Goal: Task Accomplishment & Management: Manage account settings

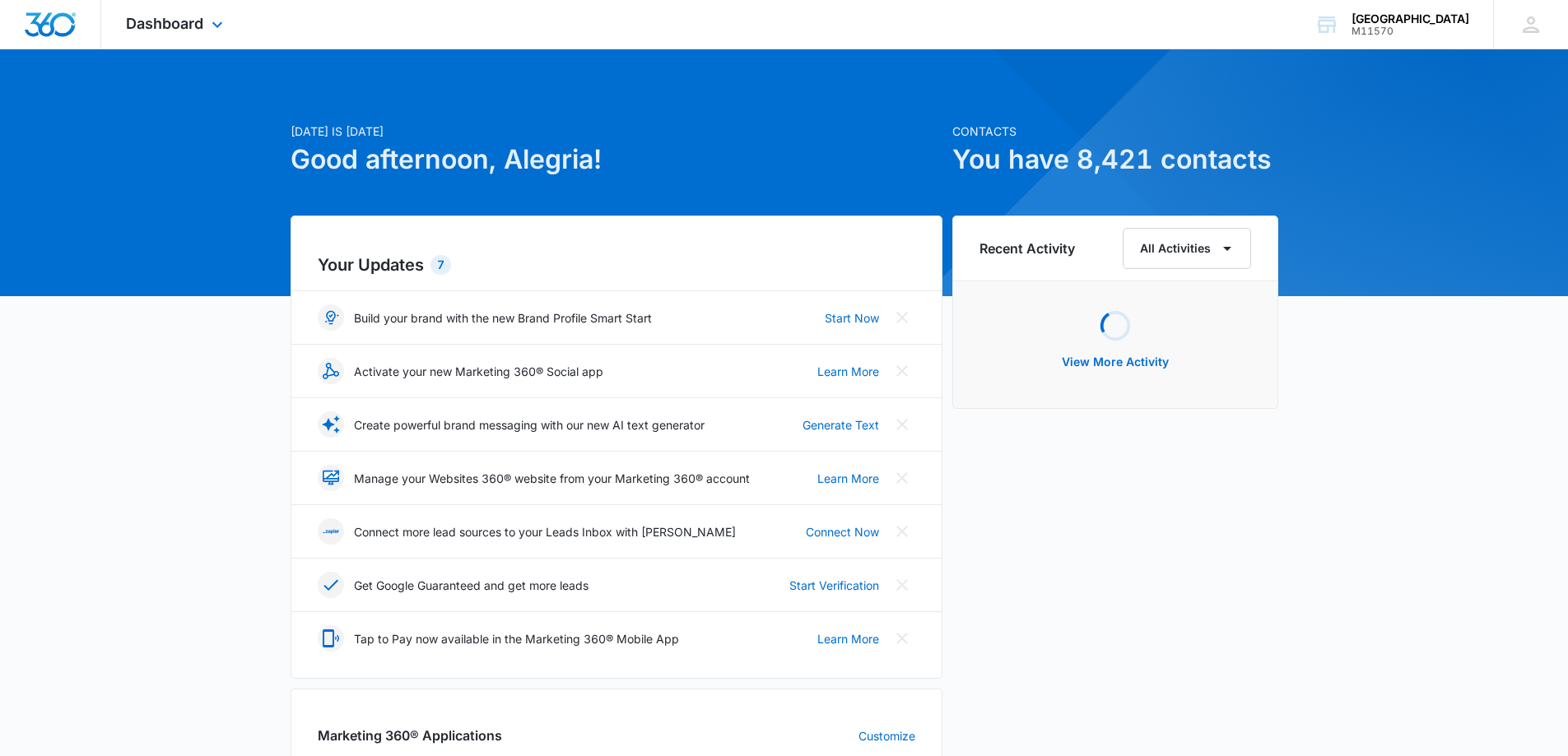
click at [204, 23] on div "Dashboard Apps Reputation Websites Forms CRM Email Social Shop Payments POS Con…" at bounding box center [176, 24] width 151 height 49
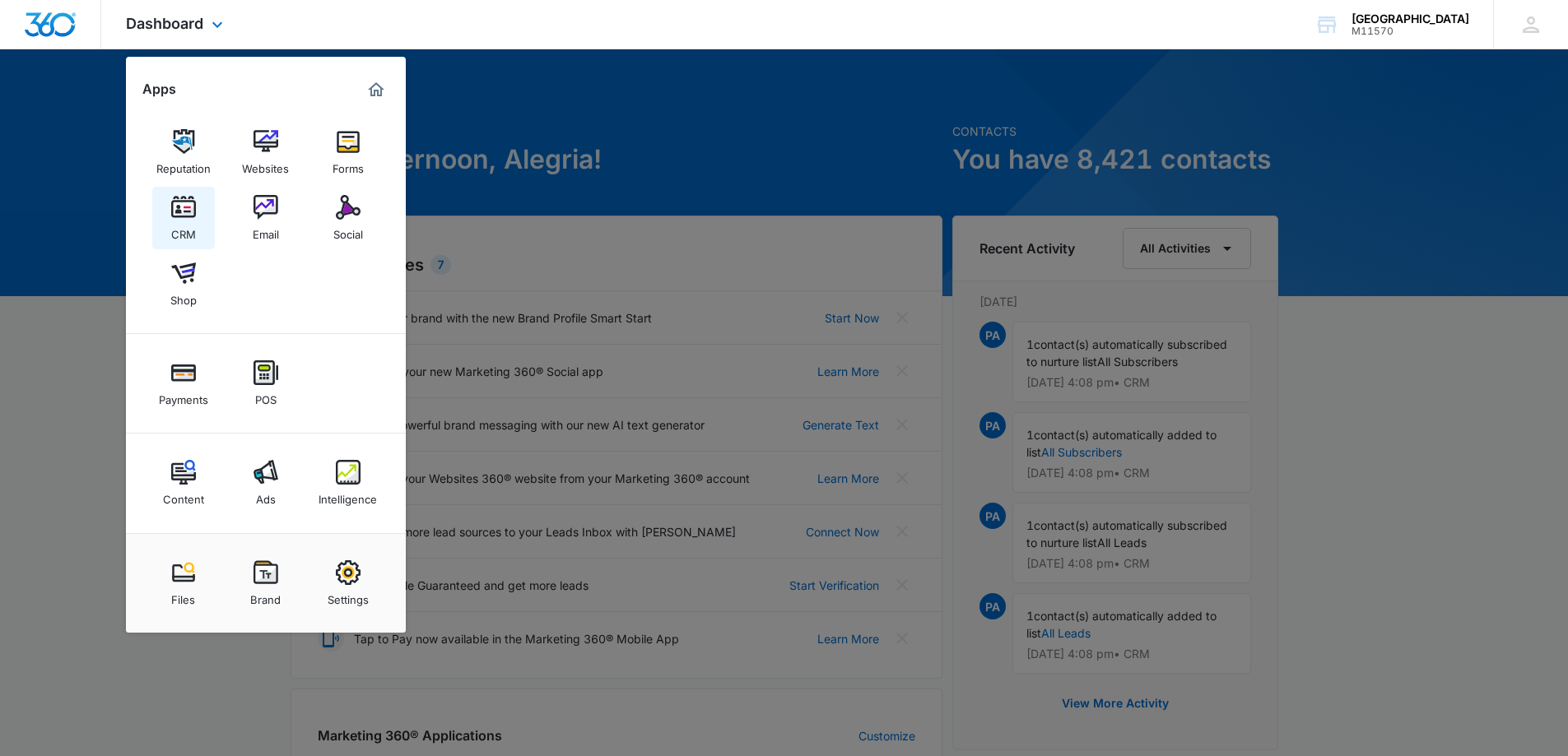
click at [197, 199] on link "CRM" at bounding box center [183, 218] width 62 height 62
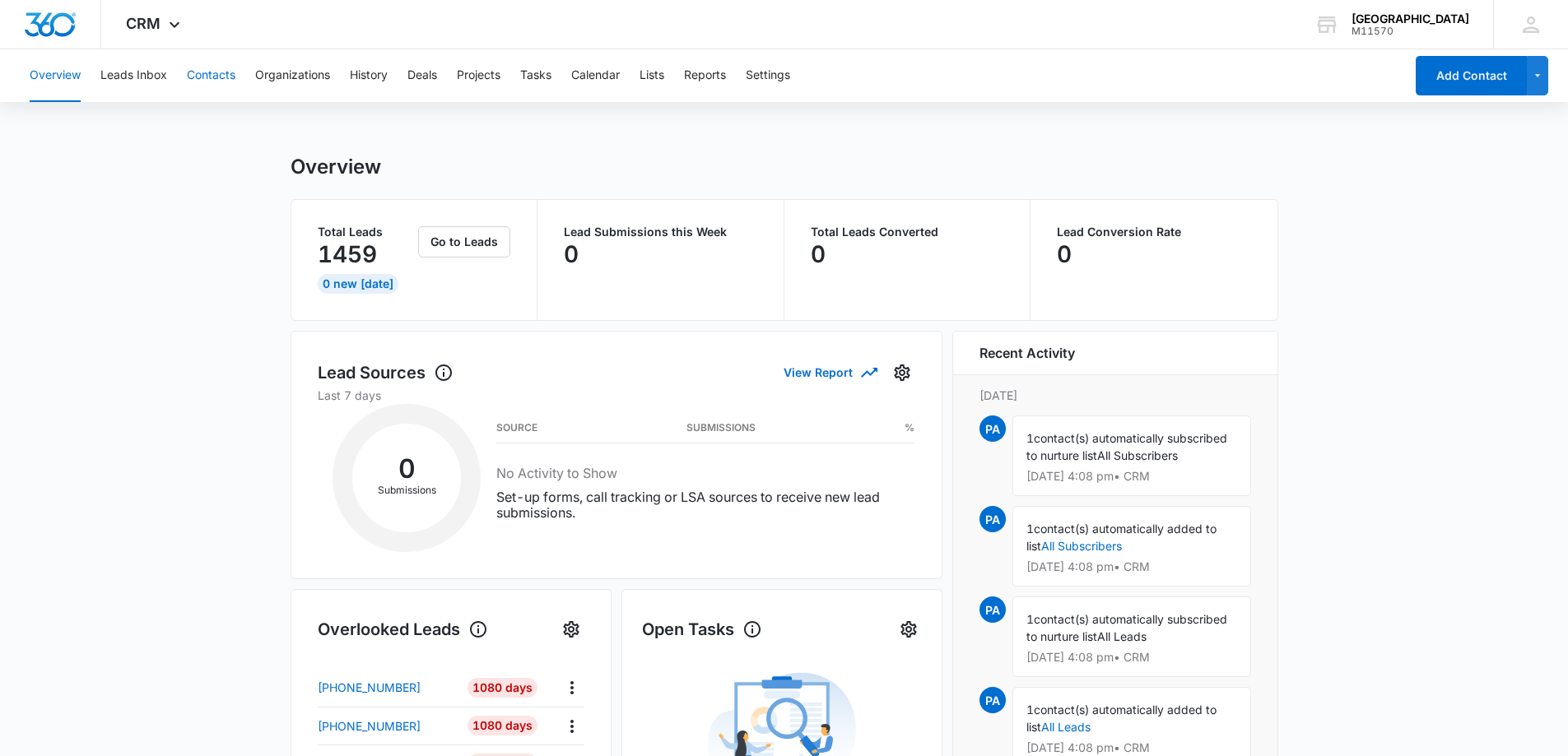
click at [209, 70] on button "Contacts" at bounding box center [211, 76] width 49 height 52
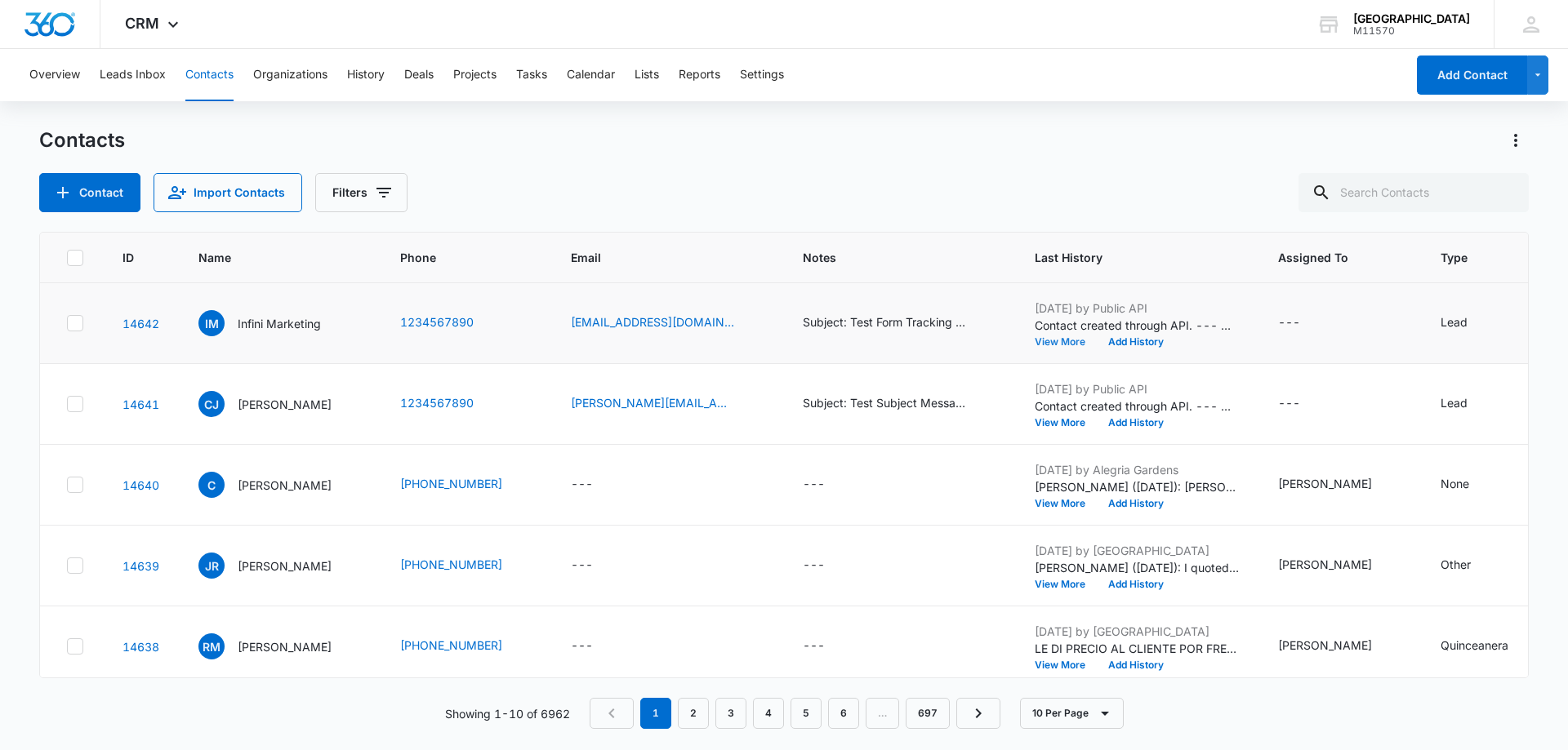
click at [1054, 341] on button "View More" at bounding box center [1065, 341] width 62 height 10
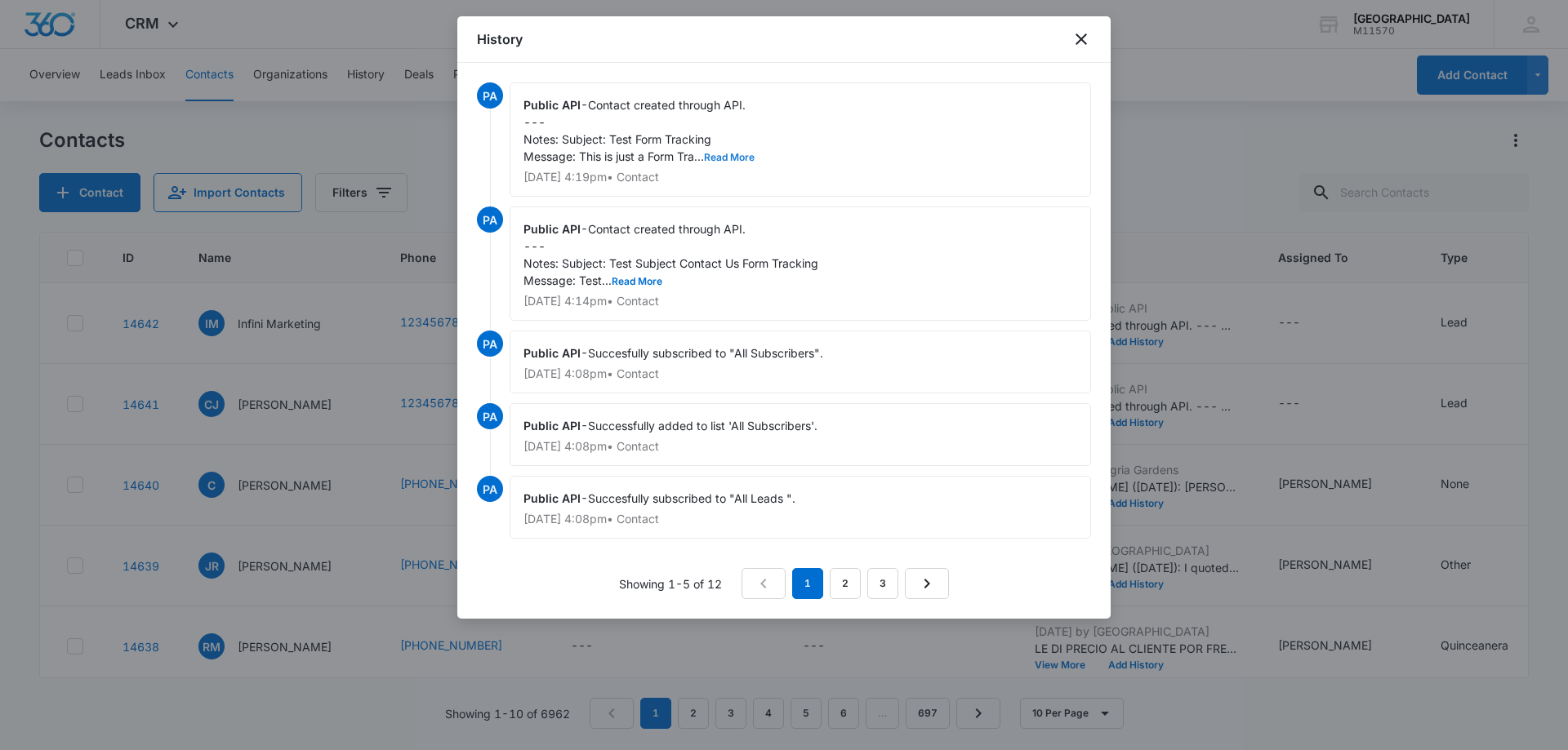
click at [746, 162] on button "Read More" at bounding box center [729, 157] width 50 height 10
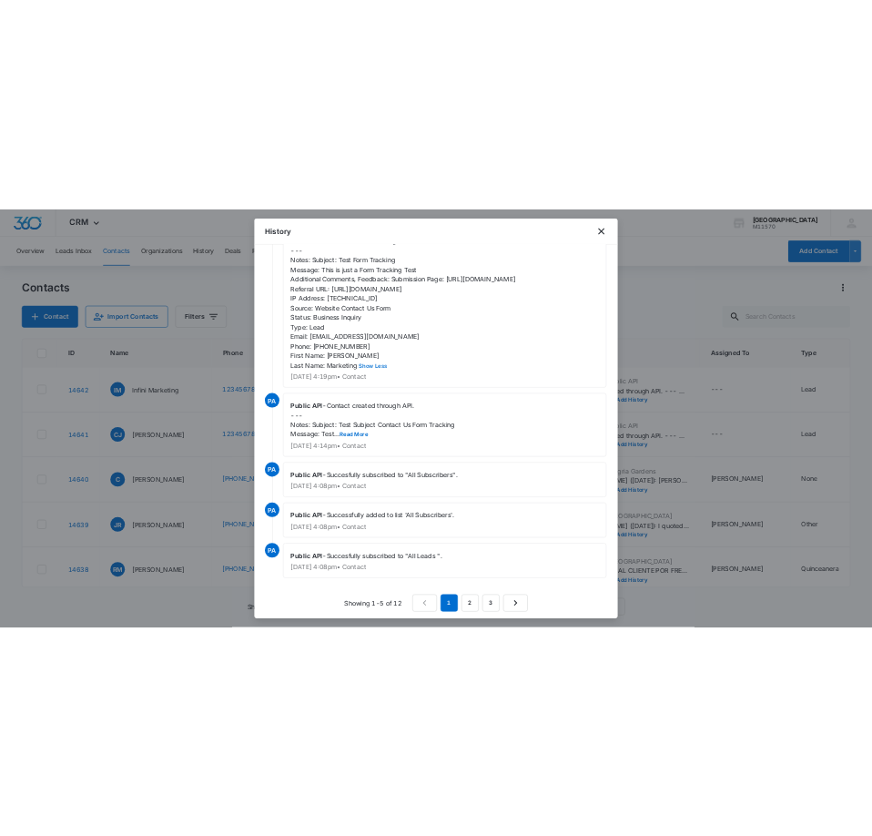
scroll to position [81, 0]
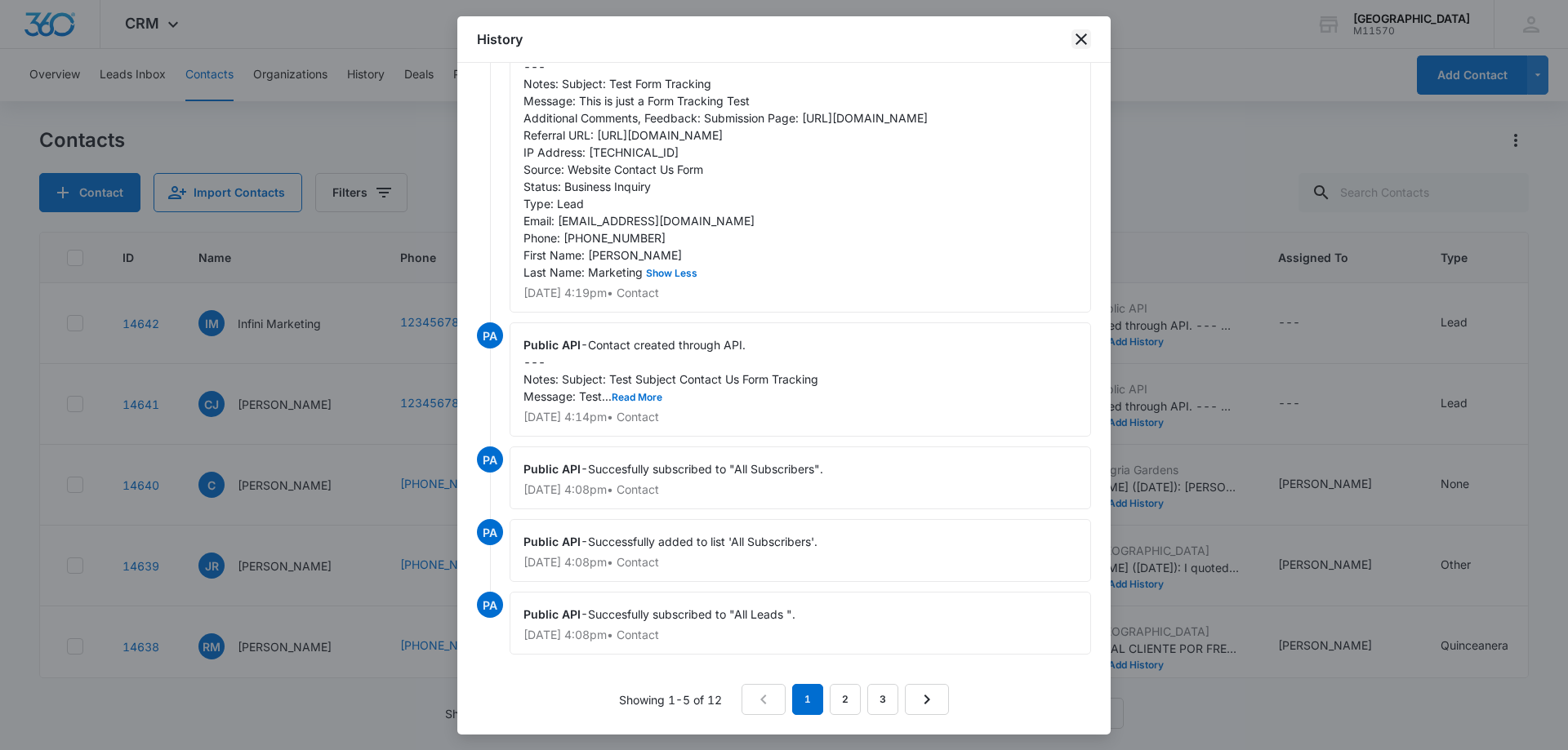
click at [1081, 33] on icon "close" at bounding box center [1081, 39] width 20 height 20
